Goal: Task Accomplishment & Management: Complete application form

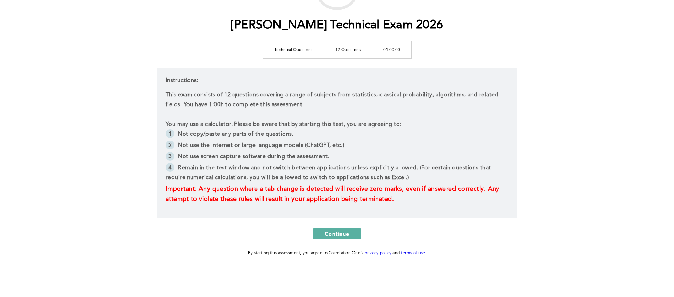
scroll to position [75, 0]
drag, startPoint x: 241, startPoint y: 124, endPoint x: 325, endPoint y: 126, distance: 83.9
click at [325, 126] on p "You may use a calculator. Please be aware that by starting this test, you are a…" at bounding box center [337, 125] width 343 height 10
click at [270, 131] on li "Not copy/paste any parts of the questions." at bounding box center [337, 134] width 343 height 11
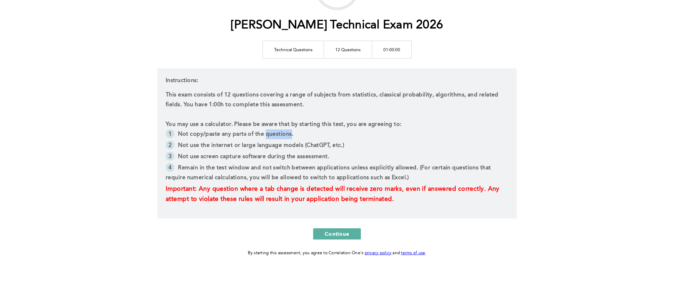
click at [270, 131] on li "Not copy/paste any parts of the questions." at bounding box center [337, 134] width 343 height 11
click at [314, 143] on li "Not use the internet or large language models (ChatGPT, etc.)" at bounding box center [337, 146] width 343 height 11
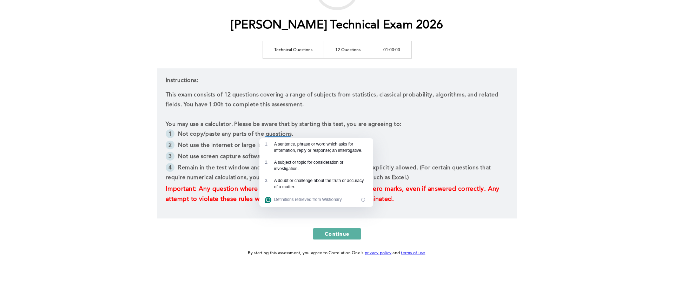
click at [220, 132] on li "Not copy/paste any parts of the questions." at bounding box center [337, 134] width 343 height 11
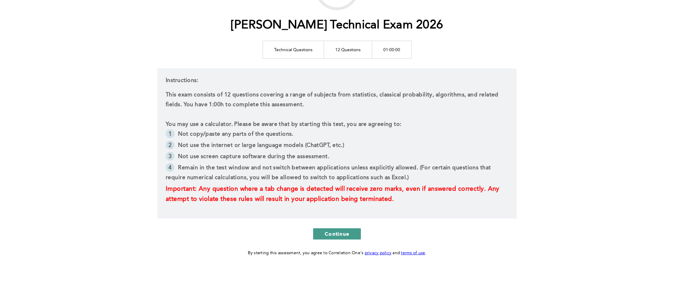
click at [341, 236] on span "Continue" at bounding box center [337, 234] width 25 height 7
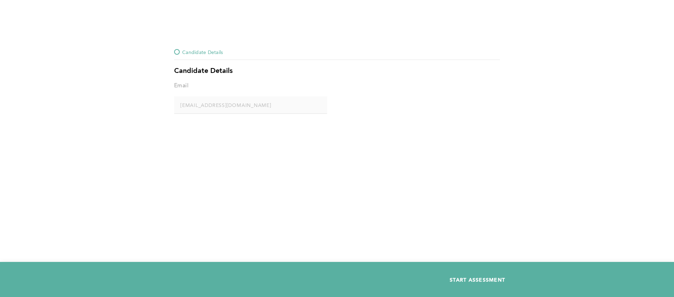
click at [474, 279] on span "START ASSESSMENT" at bounding box center [477, 280] width 55 height 7
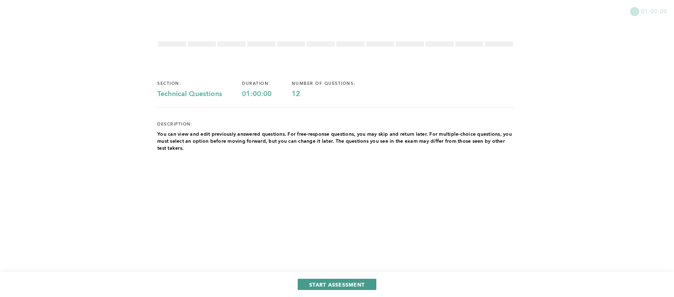
click at [350, 284] on span "START ASSESSMENT" at bounding box center [336, 284] width 55 height 7
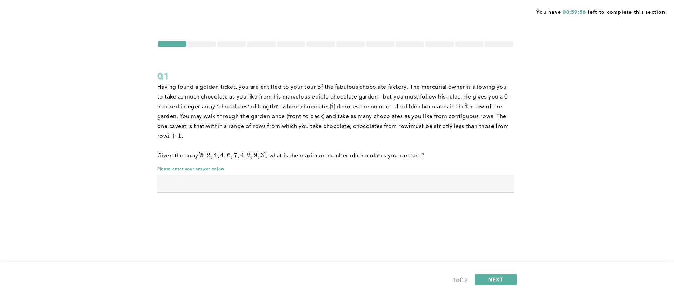
click at [297, 184] on input "text" at bounding box center [335, 183] width 357 height 17
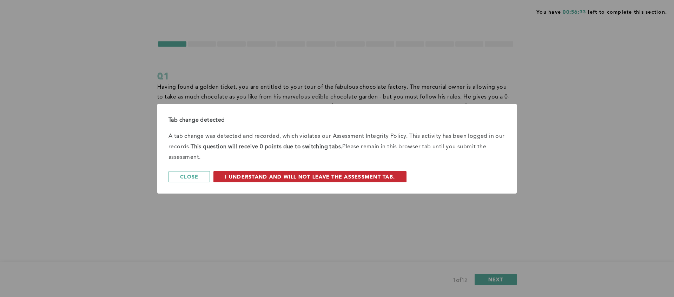
click at [254, 178] on span "I understand and will not leave the assessment tab." at bounding box center [310, 176] width 170 height 7
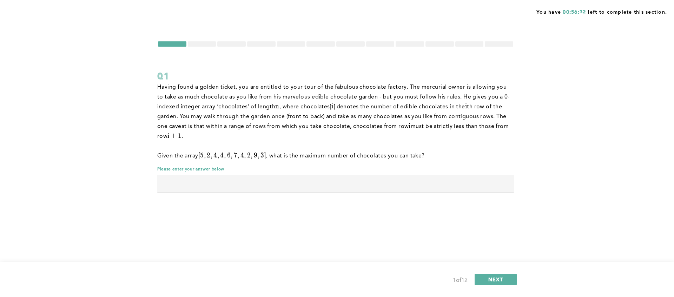
click at [264, 178] on input "text" at bounding box center [335, 183] width 357 height 17
type input "12"
click at [501, 279] on span "NEXT" at bounding box center [495, 279] width 15 height 7
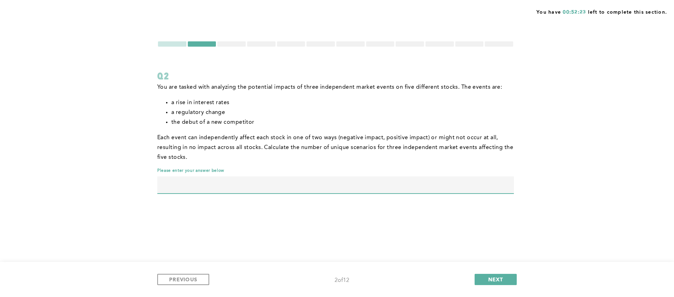
click at [245, 180] on input "text" at bounding box center [335, 185] width 357 height 17
type input "35937"
click at [501, 276] on button "NEXT" at bounding box center [495, 279] width 42 height 11
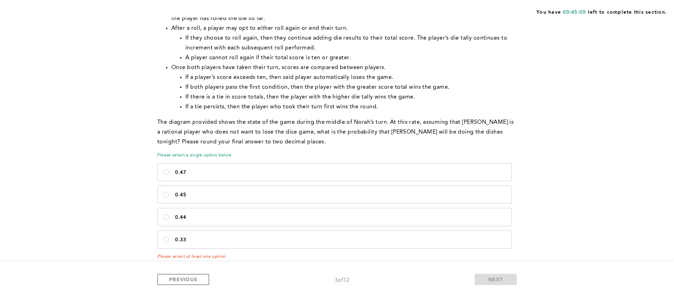
scroll to position [339, 0]
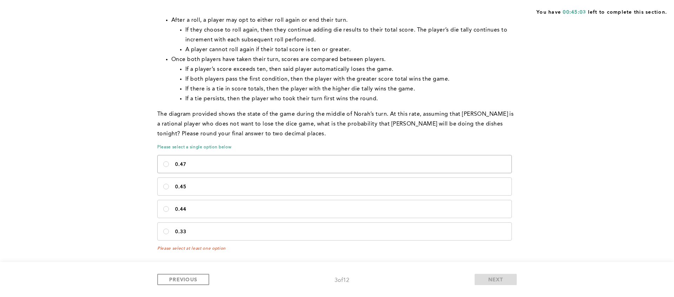
drag, startPoint x: 214, startPoint y: 163, endPoint x: 218, endPoint y: 167, distance: 5.2
click at [214, 163] on p "0.47" at bounding box center [340, 165] width 331 height 6
click at [169, 163] on input "0.47" at bounding box center [166, 164] width 6 height 6
radio input "true"
click at [496, 278] on span "NEXT" at bounding box center [495, 279] width 15 height 7
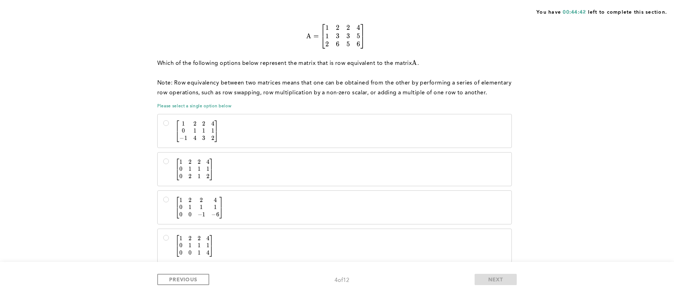
scroll to position [79, 0]
click at [166, 235] on input "[ 1 2 2 4 0 1 1 1 0 0 1 4 ] \begin{bmatrix} 1&2&2&4\\0&1&1&1\\0&0&1&4 \end{bmat…" at bounding box center [166, 237] width 6 height 6
radio input "true"
click at [505, 275] on button "NEXT" at bounding box center [495, 279] width 42 height 11
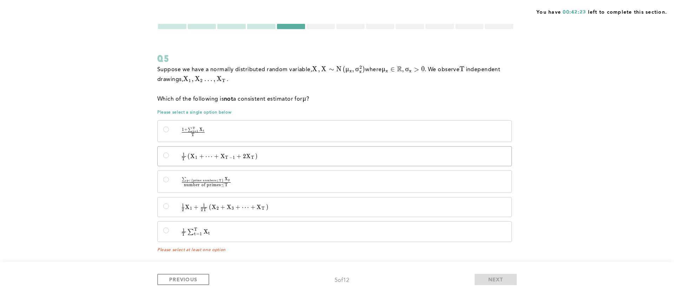
scroll to position [19, 0]
click at [229, 127] on p "1 + ∑ t = 1 T X t T \quad \frac{1 + \sum_{t=1}^{T} X_t}{T} T 1 + ∑ t = 1 T ​ X …" at bounding box center [340, 130] width 331 height 9
click at [169, 127] on input "1 + ∑ t = 1 T X t T \quad \frac{1 + \sum_{t=1}^{T} X_t}{T} T 1 + ∑ t = 1 T ​ X …" at bounding box center [166, 129] width 6 height 6
radio input "true"
click at [235, 201] on label "1 2 X 1 + 1 2 T ( X 2 + X 3 + ⋯ + X T ) \quad \frac{1}{2}X_1 + \frac{1}{2T}\lef…" at bounding box center [335, 206] width 354 height 19
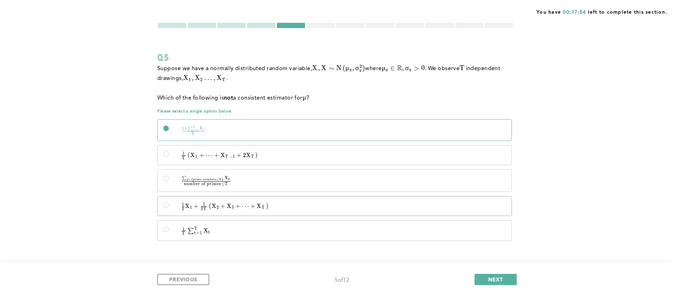
click at [169, 202] on input "1 2 X 1 + 1 2 T ( X 2 + X 3 + ⋯ + X T ) \quad \frac{1}{2}X_1 + \frac{1}{2T}\lef…" at bounding box center [166, 205] width 6 height 6
radio input "true"
click at [490, 279] on span "NEXT" at bounding box center [495, 279] width 15 height 7
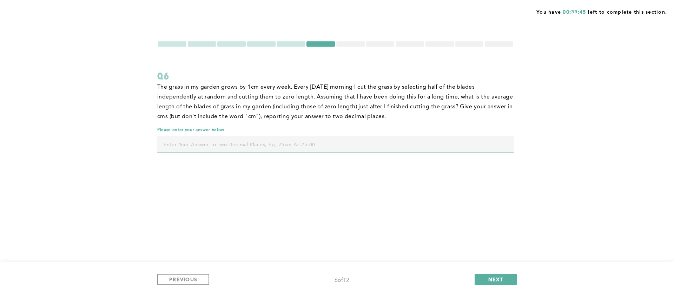
click at [312, 138] on input "text" at bounding box center [335, 144] width 357 height 17
type input "1"
click at [501, 277] on span "NEXT" at bounding box center [495, 279] width 15 height 7
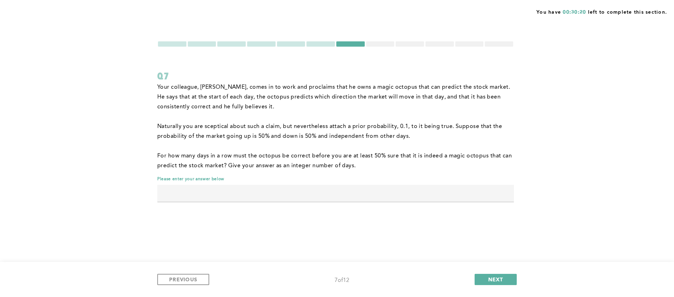
click at [371, 183] on div "Your colleague, [PERSON_NAME], comes in to work and proclaims that he owns a ma…" at bounding box center [335, 145] width 357 height 127
click at [369, 187] on input "text" at bounding box center [335, 193] width 357 height 17
type input "4"
click at [493, 280] on span "NEXT" at bounding box center [495, 279] width 15 height 7
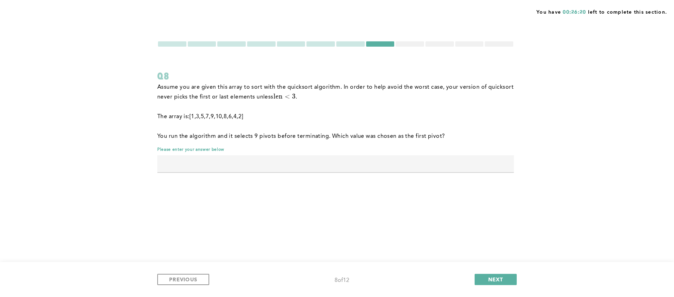
click at [390, 166] on input "text" at bounding box center [335, 163] width 357 height 17
type input "9"
click at [492, 281] on span "NEXT" at bounding box center [495, 279] width 15 height 7
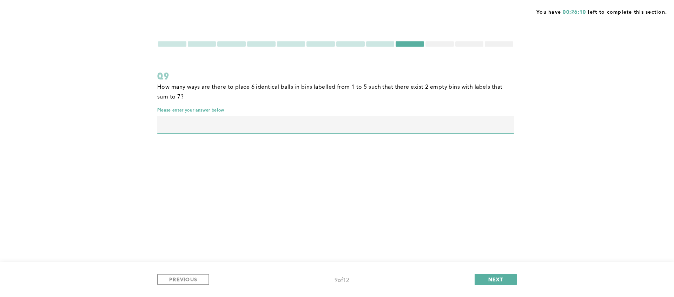
click at [318, 122] on input "text" at bounding box center [335, 124] width 357 height 17
type input "20"
click at [490, 279] on span "NEXT" at bounding box center [495, 279] width 15 height 7
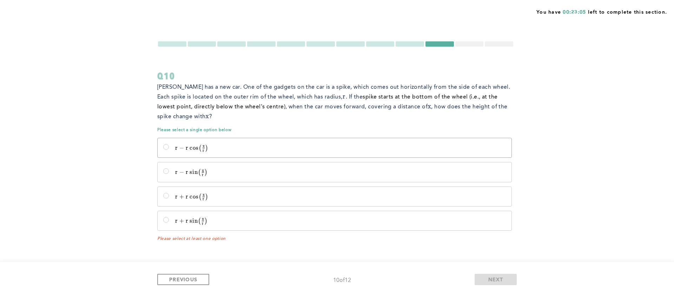
click at [279, 147] on p "r − r cos ⁡  ⁣ ( x r ) r - r\cos\!\left(\frac{x}{r}\right) r − r cos ( r x ​ )" at bounding box center [340, 148] width 331 height 7
click at [169, 147] on input "r − r cos ⁡  ⁣ ( x r ) r - r\cos\!\left(\frac{x}{r}\right) r − r cos ( r x ​ )" at bounding box center [166, 147] width 6 height 6
radio input "true"
click at [504, 280] on button "NEXT" at bounding box center [495, 279] width 42 height 11
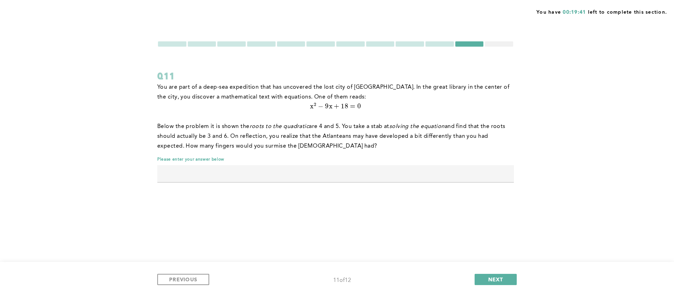
click at [286, 174] on input "text" at bounding box center [335, 173] width 357 height 17
type input "12"
click at [488, 276] on span "NEXT" at bounding box center [495, 279] width 15 height 7
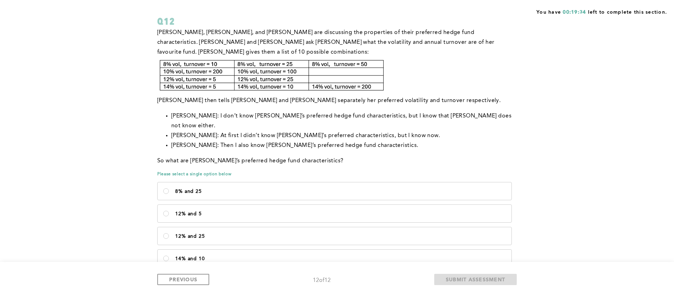
scroll to position [62, 0]
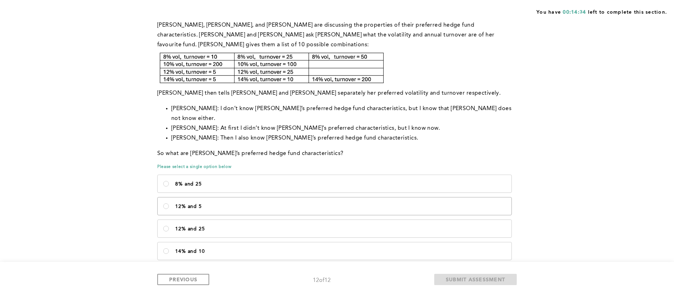
click at [238, 204] on p "12% and 5" at bounding box center [340, 207] width 331 height 6
click at [169, 204] on 5\<\/p\> "12% and 5" at bounding box center [166, 207] width 6 height 6
radio 5\<\/p\> "true"
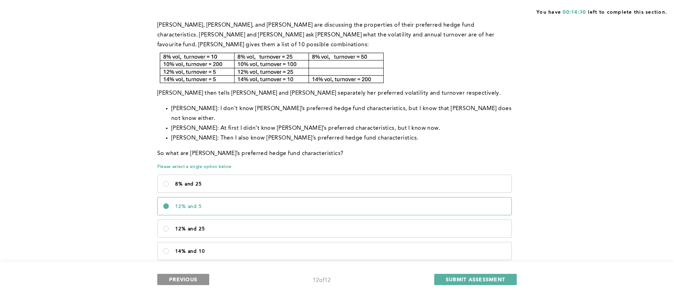
click at [201, 278] on button "PREVIOUS" at bounding box center [183, 279] width 52 height 11
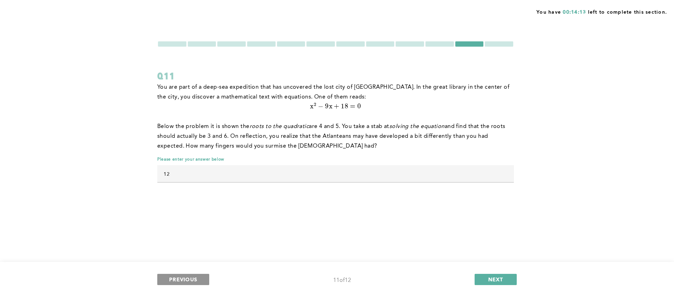
click at [194, 275] on button "PREVIOUS" at bounding box center [183, 279] width 52 height 11
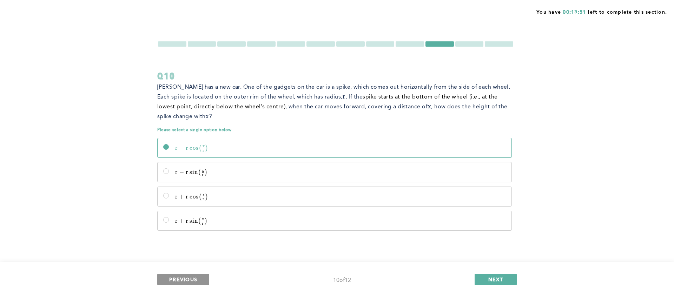
click at [203, 275] on button "PREVIOUS" at bounding box center [183, 279] width 52 height 11
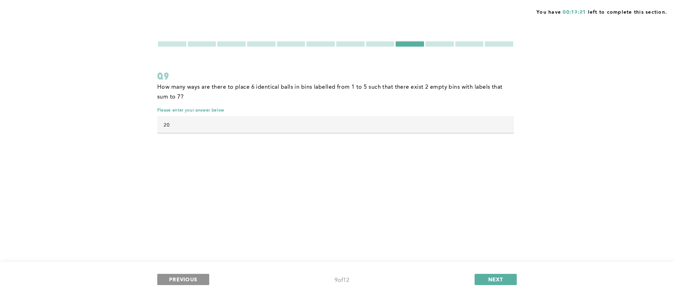
click at [203, 275] on button "PREVIOUS" at bounding box center [183, 279] width 52 height 11
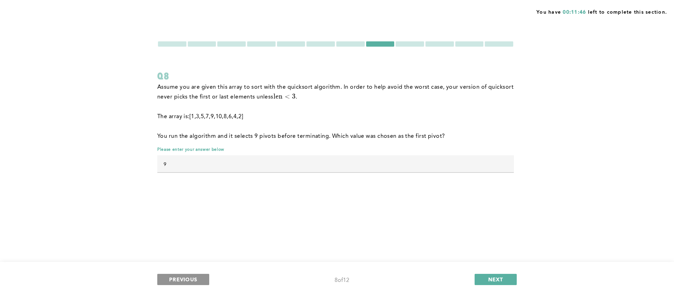
click at [200, 278] on button "PREVIOUS" at bounding box center [183, 279] width 52 height 11
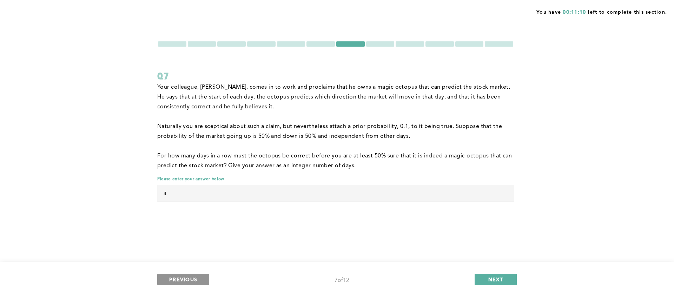
click at [201, 283] on button "PREVIOUS" at bounding box center [183, 279] width 52 height 11
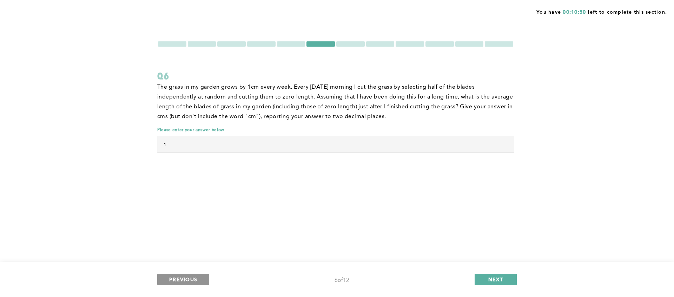
click at [195, 274] on button "PREVIOUS" at bounding box center [183, 279] width 52 height 11
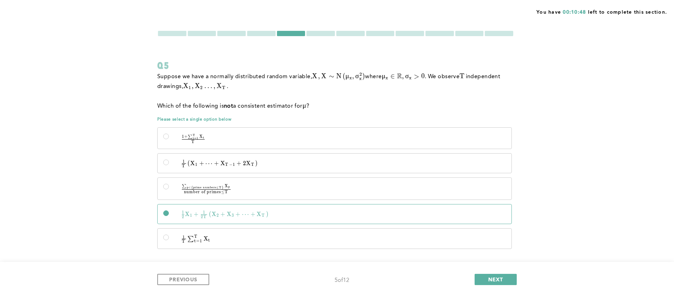
scroll to position [19, 0]
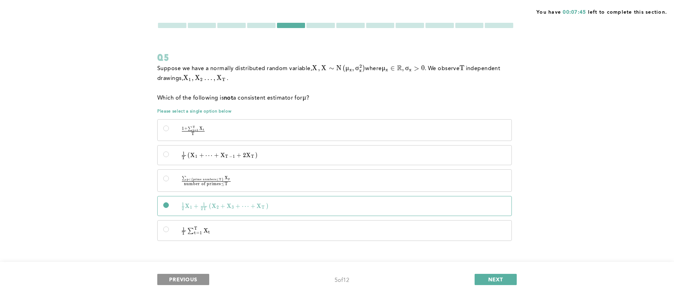
click at [193, 281] on span "PREVIOUS" at bounding box center [183, 279] width 28 height 7
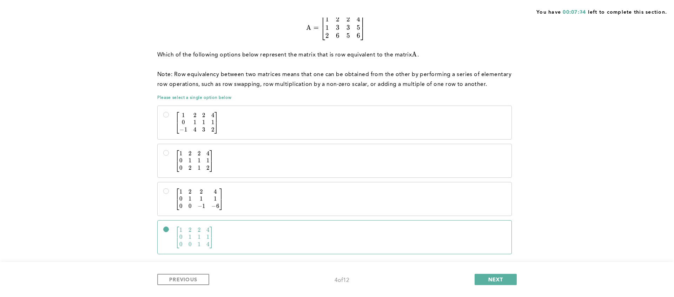
scroll to position [90, 0]
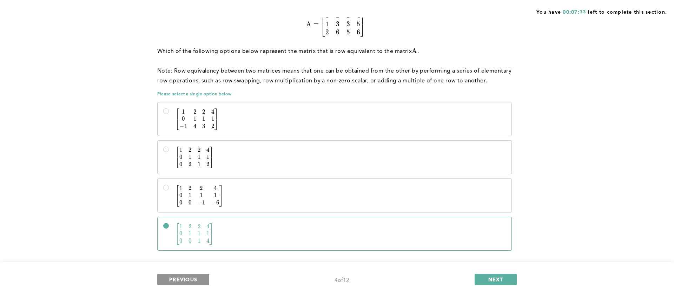
click at [199, 283] on button "PREVIOUS" at bounding box center [183, 279] width 52 height 11
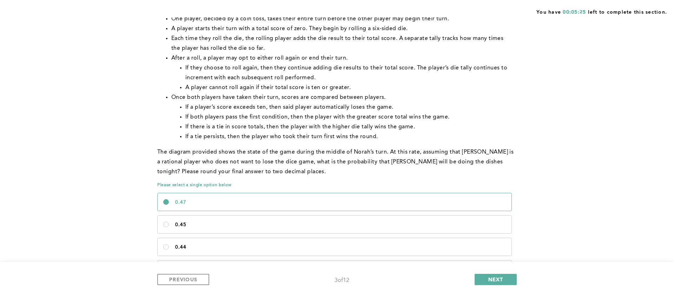
scroll to position [339, 0]
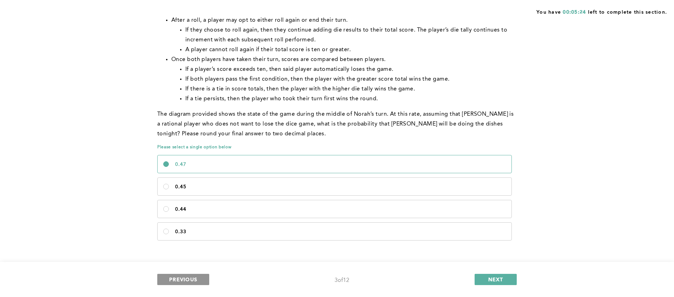
click at [202, 275] on button "PREVIOUS" at bounding box center [183, 279] width 52 height 11
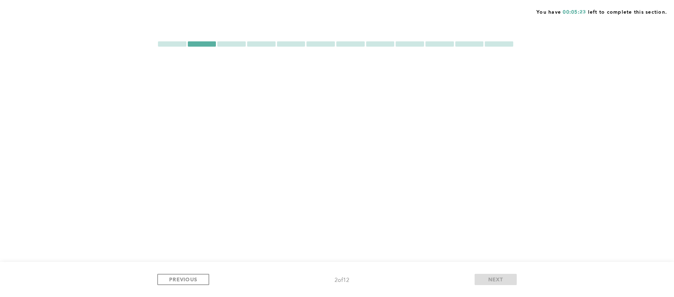
scroll to position [0, 0]
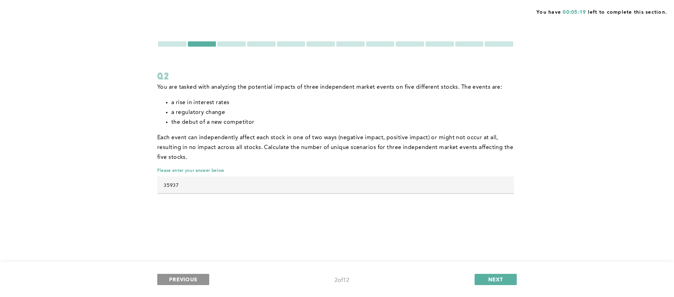
click at [195, 276] on button "PREVIOUS" at bounding box center [183, 279] width 52 height 11
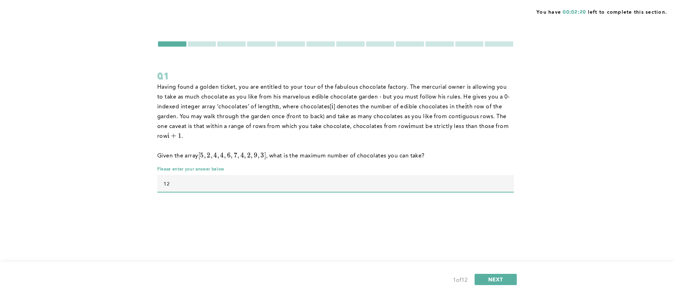
drag, startPoint x: 187, startPoint y: 187, endPoint x: 114, endPoint y: 185, distance: 72.3
click at [114, 185] on div "You have 00:02:20 left to complete this section. Q1 Having found a golden ticke…" at bounding box center [337, 148] width 674 height 297
type input "23"
click at [490, 278] on span "NEXT" at bounding box center [495, 279] width 15 height 7
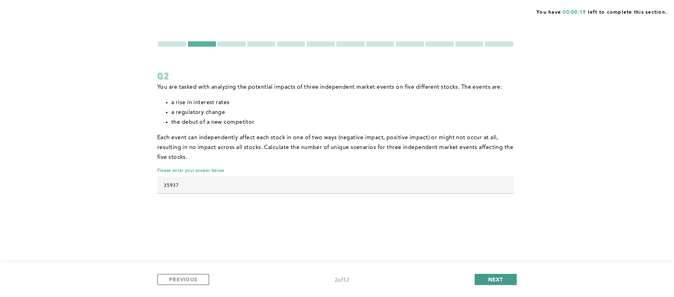
click at [495, 279] on span "NEXT" at bounding box center [495, 279] width 15 height 7
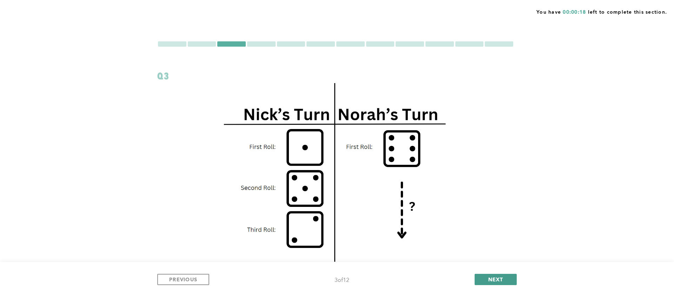
click at [495, 279] on span "NEXT" at bounding box center [495, 279] width 15 height 7
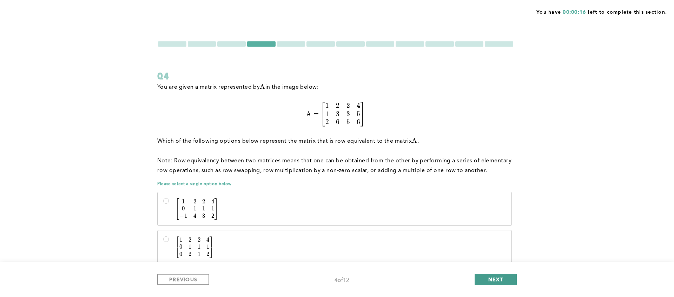
click at [495, 279] on span "NEXT" at bounding box center [495, 279] width 15 height 7
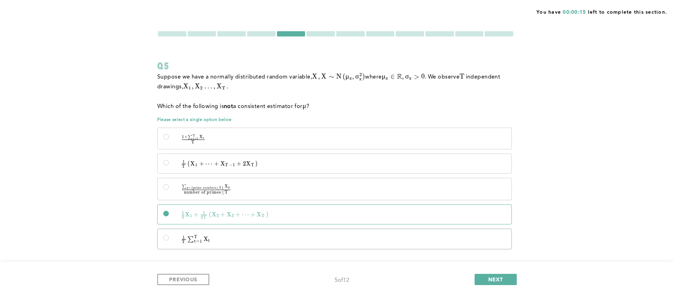
scroll to position [11, 0]
click at [496, 278] on span "NEXT" at bounding box center [495, 279] width 15 height 7
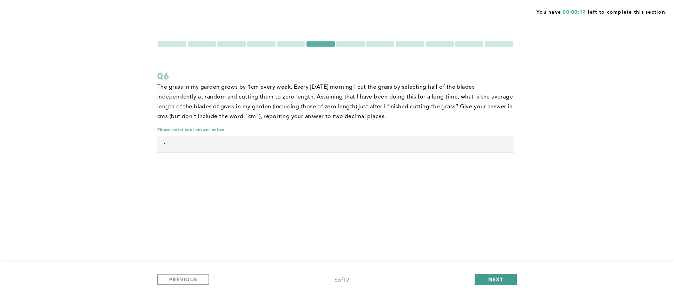
click at [494, 281] on span "NEXT" at bounding box center [495, 279] width 15 height 7
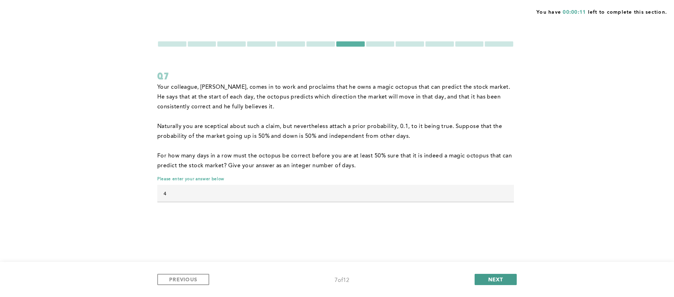
click at [494, 281] on span "NEXT" at bounding box center [495, 279] width 15 height 7
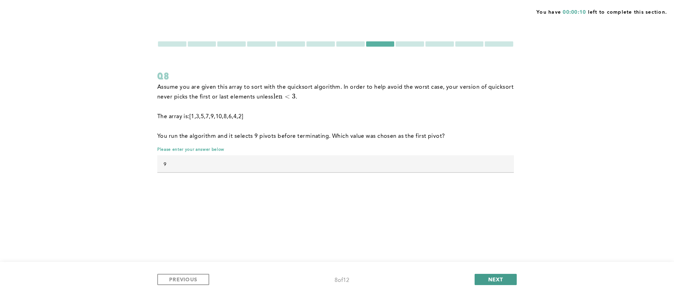
click at [494, 281] on span "NEXT" at bounding box center [495, 279] width 15 height 7
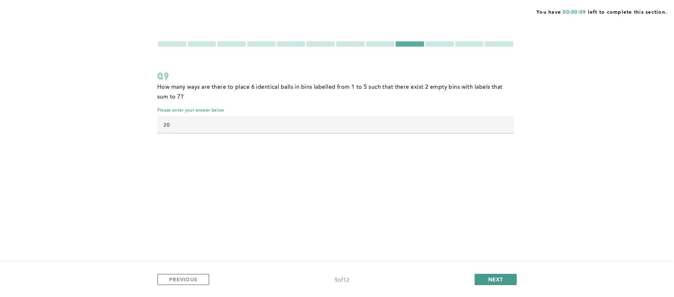
click at [494, 281] on span "NEXT" at bounding box center [495, 279] width 15 height 7
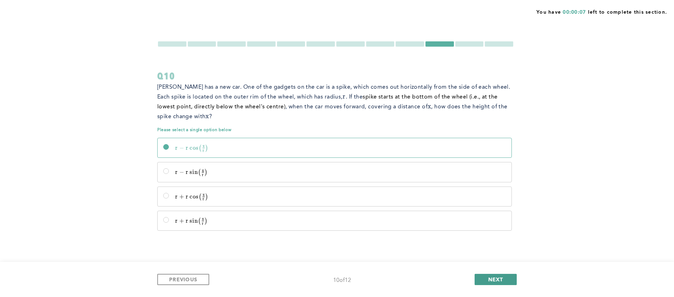
click at [494, 281] on span "NEXT" at bounding box center [495, 279] width 15 height 7
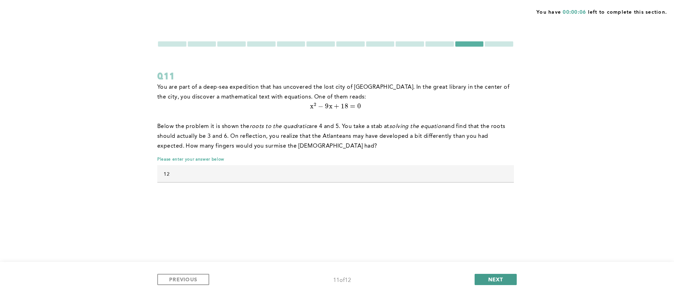
click at [494, 281] on span "NEXT" at bounding box center [495, 279] width 15 height 7
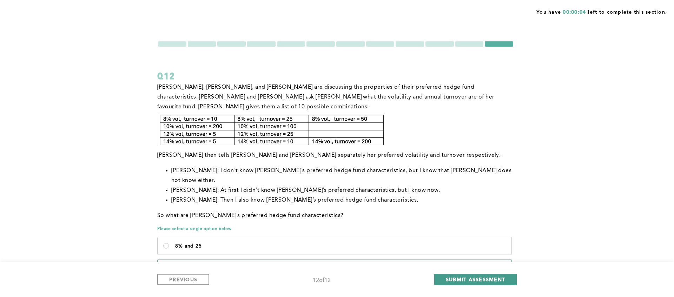
click at [494, 281] on span "SUBMIT ASSESSMENT" at bounding box center [475, 279] width 59 height 7
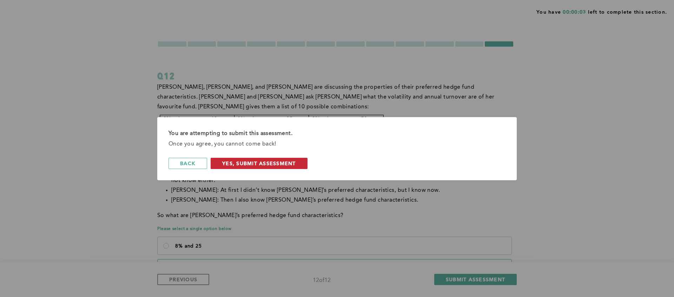
click at [293, 165] on span "Yes, Submit Assessment" at bounding box center [259, 163] width 74 height 7
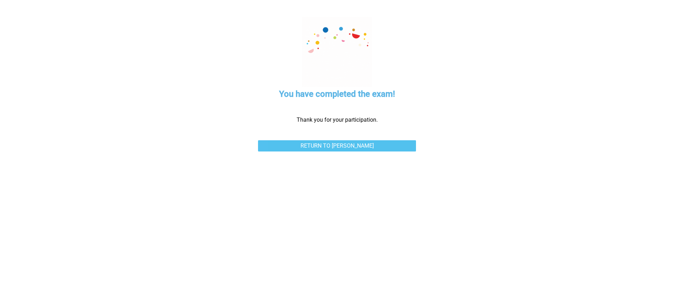
click at [373, 149] on link "Return to [PERSON_NAME]" at bounding box center [337, 145] width 158 height 11
